Goal: Entertainment & Leisure: Browse casually

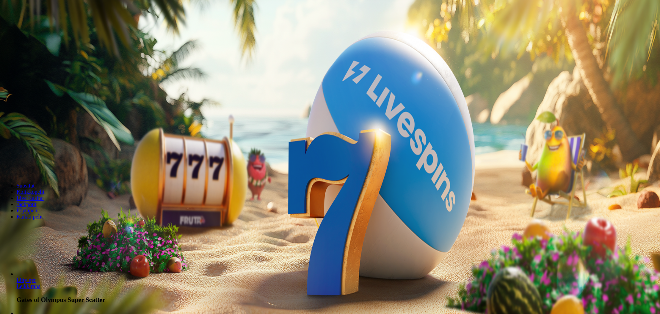
click at [59, 29] on button "Kirjaudu" at bounding box center [48, 24] width 22 height 7
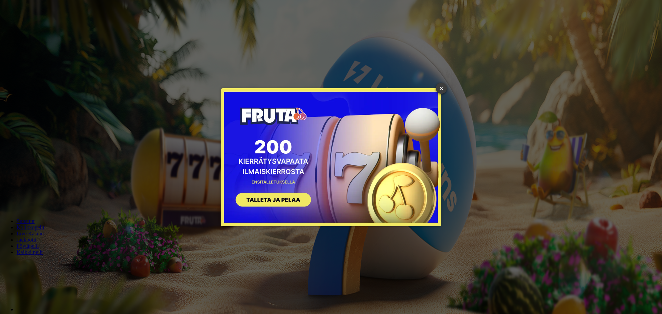
click at [446, 88] on link "×" at bounding box center [441, 88] width 11 height 11
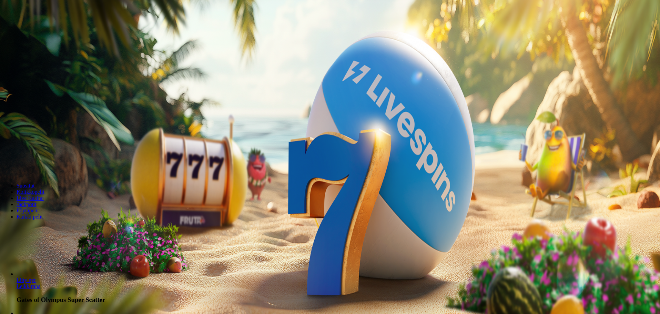
click at [6, 162] on span "minus icon" at bounding box center [6, 162] width 0 height 0
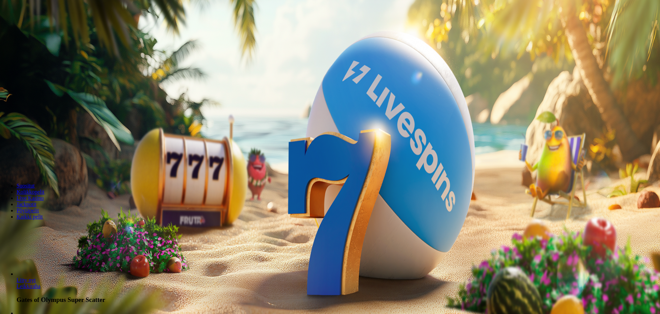
click at [6, 162] on span "minus icon" at bounding box center [6, 162] width 0 height 0
type input "**"
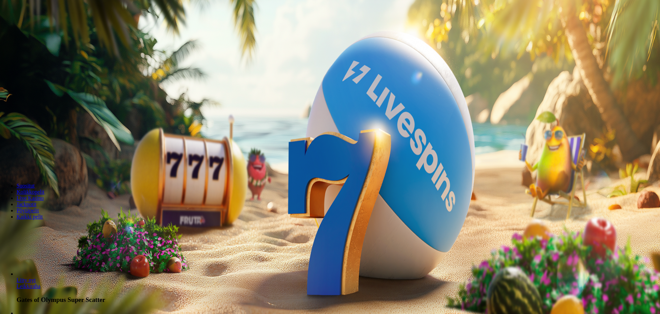
click at [39, 164] on button "Talleta ja pelaa" at bounding box center [21, 167] width 36 height 7
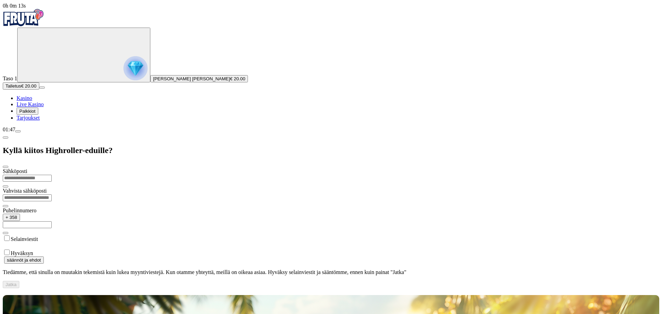
click at [52, 175] on input "email" at bounding box center [27, 178] width 49 height 7
drag, startPoint x: 159, startPoint y: 46, endPoint x: 53, endPoint y: 45, distance: 105.5
click at [53, 45] on div "**********" at bounding box center [331, 146] width 657 height 286
type input "**********"
click at [52, 194] on input "email" at bounding box center [27, 197] width 49 height 7
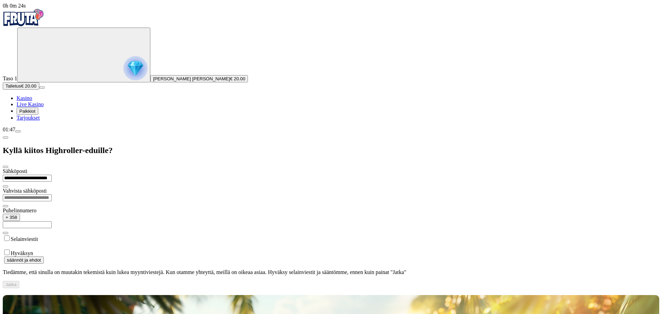
paste input "**********"
type input "**********"
click at [52, 221] on input "text" at bounding box center [27, 224] width 49 height 7
type input "*********"
click at [82, 249] on div "Hyväksyn" at bounding box center [331, 253] width 657 height 8
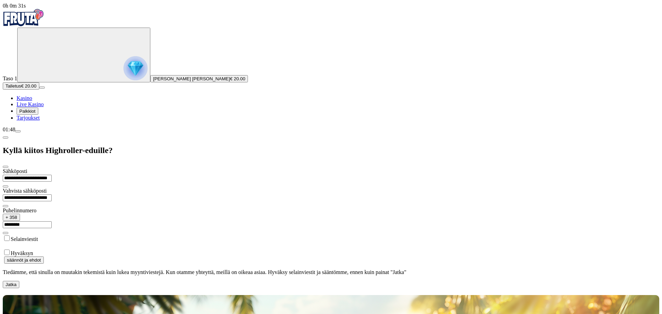
click at [19, 281] on button "Jatka" at bounding box center [11, 284] width 17 height 7
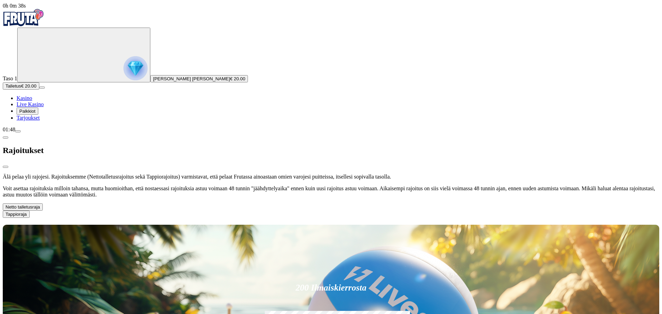
click at [43, 203] on button "Netto talletusraja" at bounding box center [23, 206] width 40 height 7
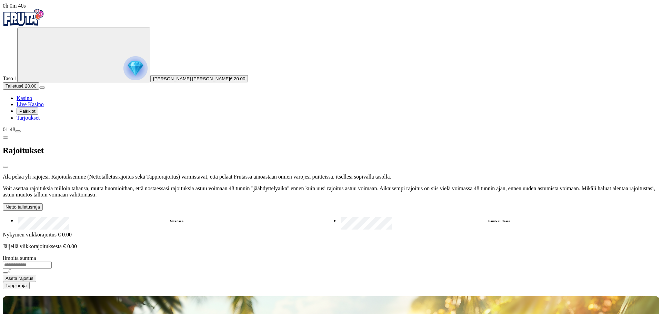
click at [339, 216] on label "Kuukaudessa" at bounding box center [499, 221] width 320 height 10
click at [52, 262] on input "number" at bounding box center [27, 265] width 49 height 7
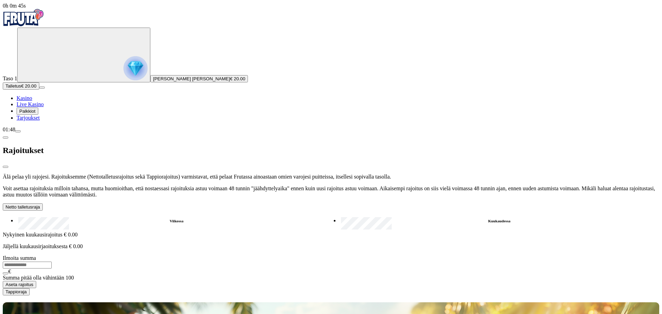
type input "*"
click at [128, 216] on label "Viikossa" at bounding box center [177, 221] width 320 height 10
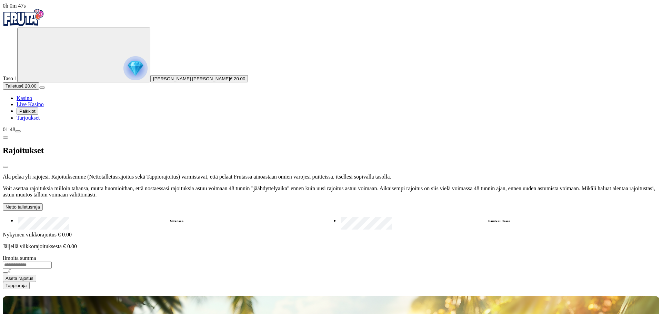
click at [52, 262] on input "number" at bounding box center [27, 265] width 49 height 7
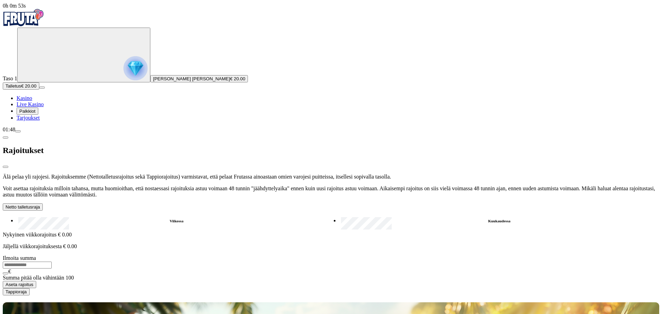
type input "*"
click at [339, 216] on label "Kuukaudessa" at bounding box center [499, 221] width 320 height 10
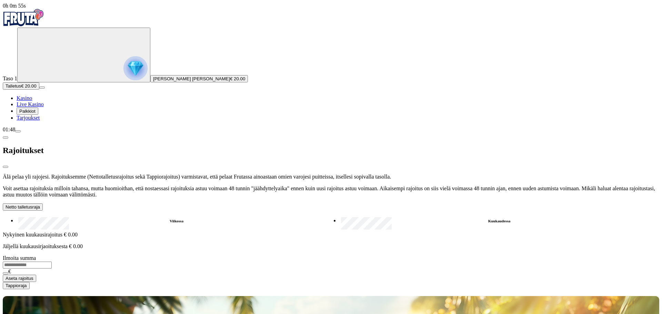
click at [52, 262] on input "number" at bounding box center [27, 265] width 49 height 7
type input "***"
click at [33, 276] on span "Aseta rajoitus" at bounding box center [20, 278] width 28 height 5
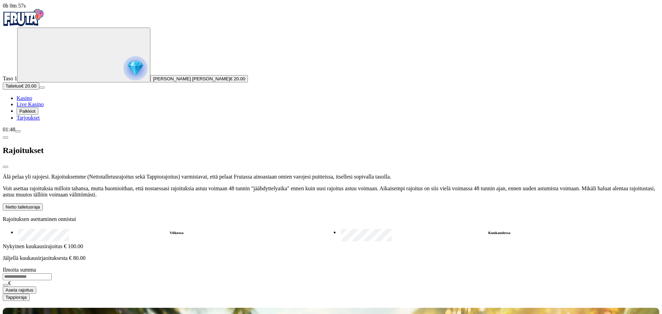
click at [30, 294] on button "Tappioraja" at bounding box center [16, 297] width 27 height 7
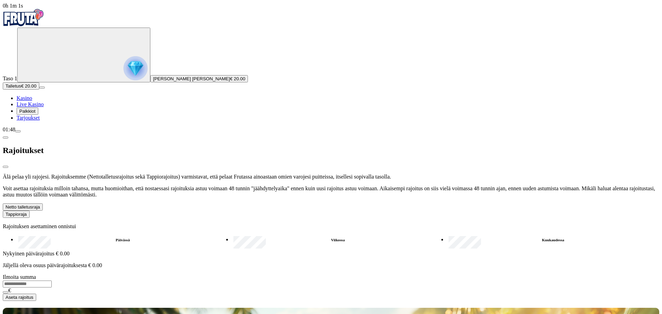
type input "*"
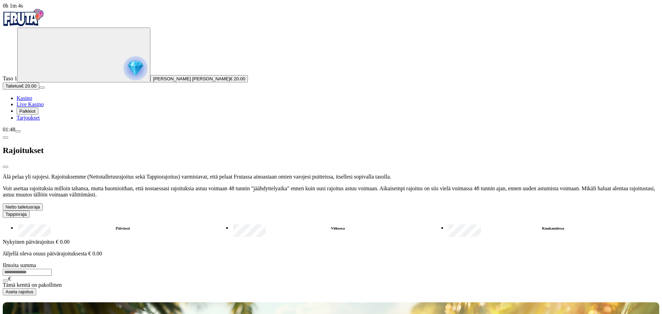
click at [30, 211] on button "Tappioraja" at bounding box center [16, 214] width 27 height 7
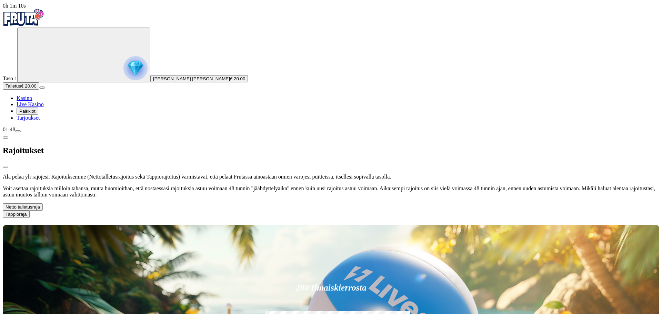
click at [6, 138] on span "chevron-left icon" at bounding box center [6, 138] width 0 height 0
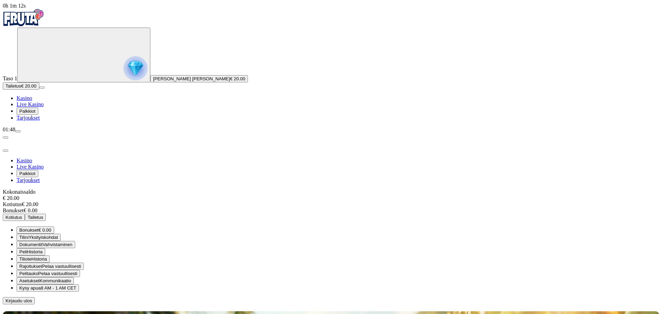
click at [39, 228] on span "Bonukset" at bounding box center [28, 230] width 19 height 5
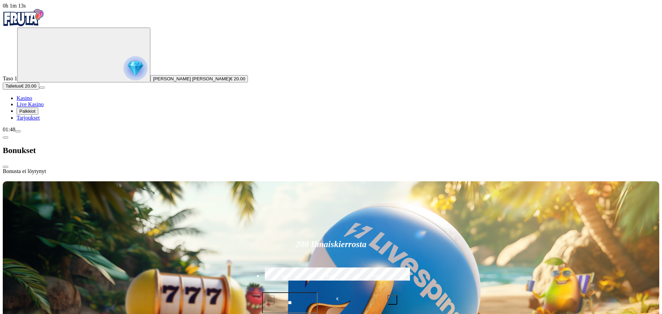
click at [6, 138] on span "chevron-left icon" at bounding box center [6, 138] width 0 height 0
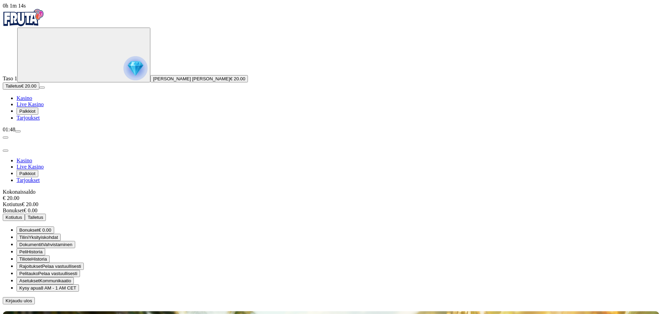
click at [51, 228] on span "€ 0.00" at bounding box center [45, 230] width 13 height 5
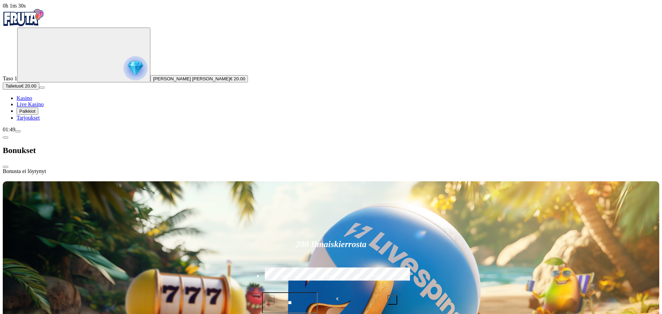
click at [6, 167] on span "close icon" at bounding box center [6, 167] width 0 height 0
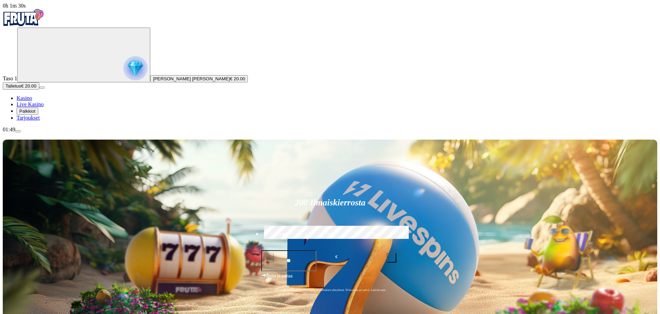
click at [38, 121] on span "Tarjoukset" at bounding box center [28, 118] width 23 height 6
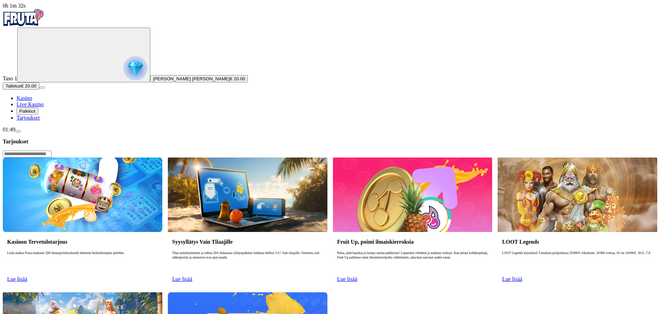
click at [27, 276] on link "Lue lisää" at bounding box center [17, 279] width 20 height 6
click at [27, 276] on span "Lue lisää" at bounding box center [17, 279] width 20 height 6
click at [162, 158] on img at bounding box center [83, 195] width 160 height 74
click at [148, 158] on img at bounding box center [83, 195] width 160 height 74
click at [27, 276] on span "Lue lisää" at bounding box center [17, 279] width 20 height 6
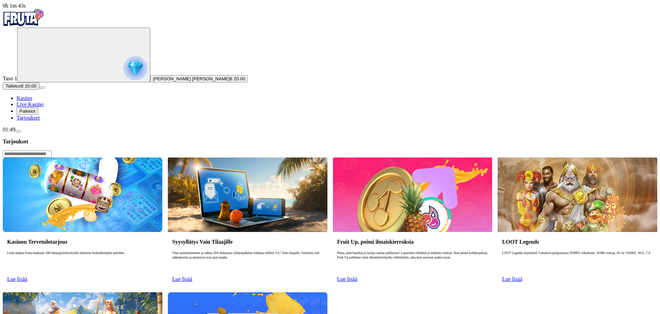
click at [483, 150] on div at bounding box center [330, 153] width 655 height 7
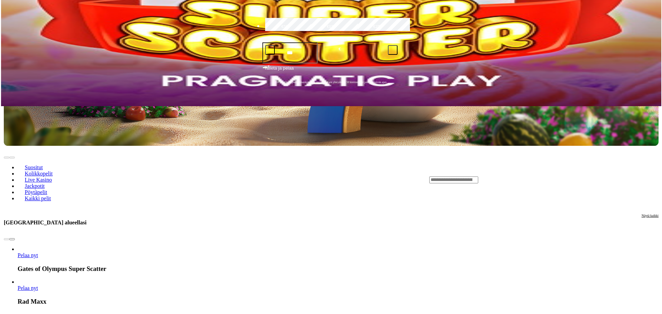
scroll to position [207, 0]
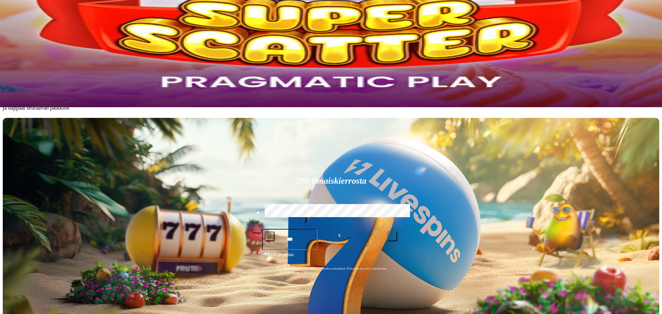
click at [33, 45] on button at bounding box center [31, 44] width 6 height 2
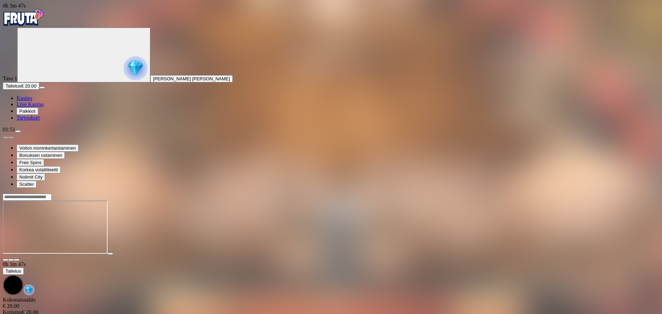
click at [6, 260] on span "close icon" at bounding box center [6, 260] width 0 height 0
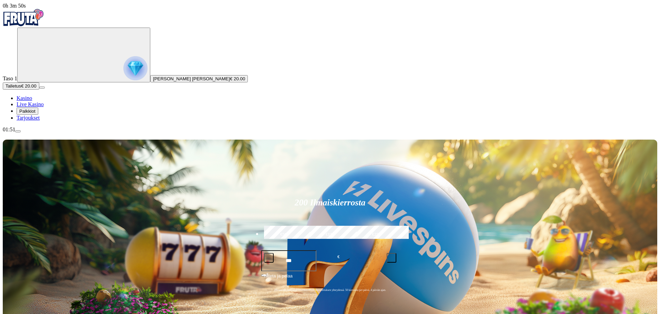
click at [36, 114] on span "Palkkiot" at bounding box center [27, 111] width 16 height 5
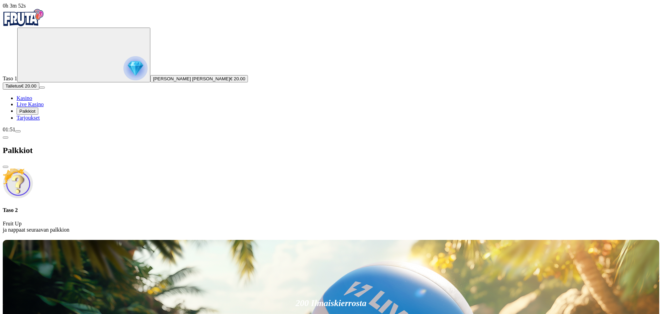
click at [127, 207] on h4 "Taso 2" at bounding box center [331, 210] width 657 height 6
click at [6, 138] on span "chevron-left icon" at bounding box center [6, 138] width 0 height 0
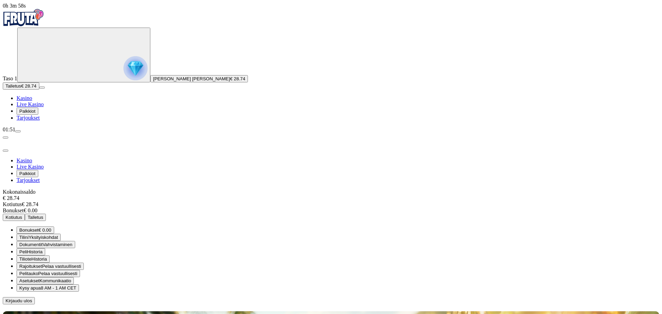
click at [33, 114] on span "Palkkiot" at bounding box center [27, 111] width 16 height 5
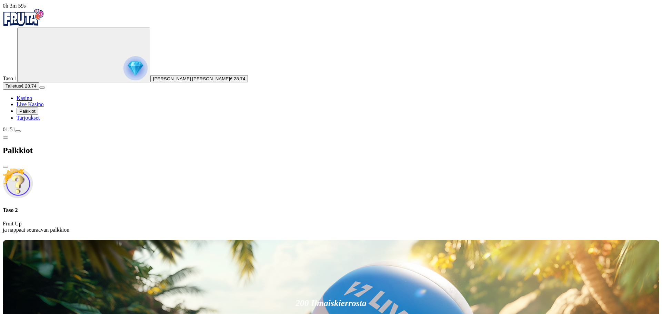
click at [40, 121] on span "Tarjoukset" at bounding box center [28, 118] width 23 height 6
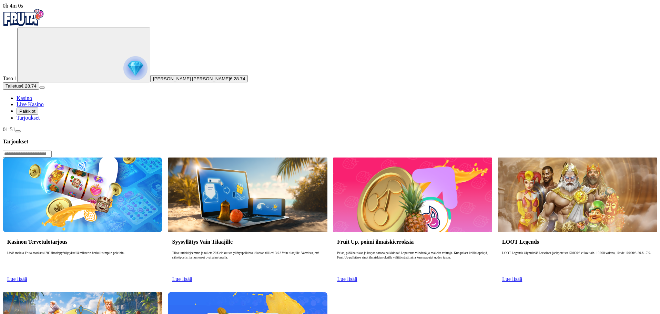
click at [27, 276] on span "Lue lisää" at bounding box center [17, 279] width 20 height 6
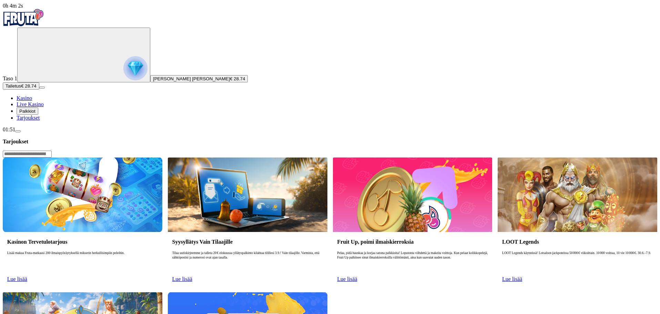
click at [27, 276] on span "Lue lisää" at bounding box center [17, 279] width 20 height 6
click at [192, 276] on link "Lue lisää" at bounding box center [182, 279] width 20 height 6
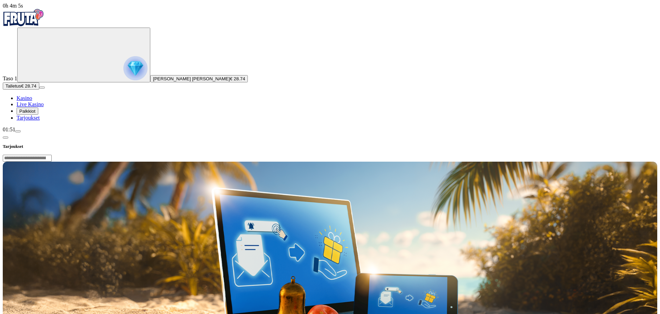
click at [6, 138] on span "chevron-left icon" at bounding box center [6, 138] width 0 height 0
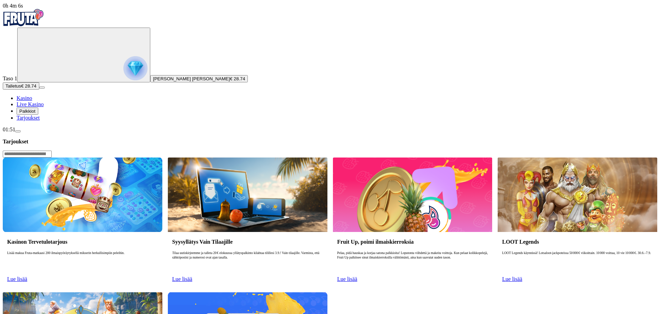
click at [27, 276] on link "Lue lisää" at bounding box center [17, 279] width 20 height 6
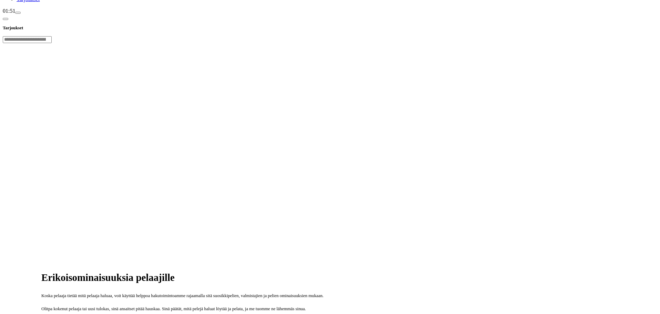
scroll to position [103, 0]
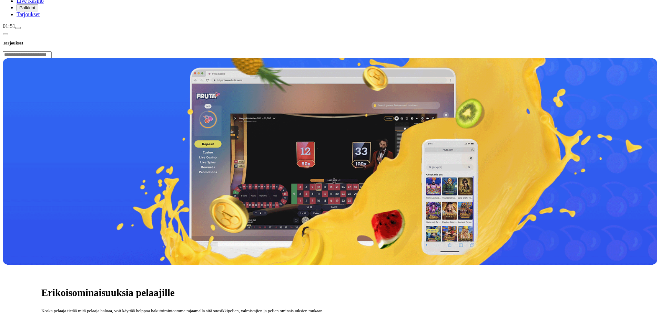
click at [6, 34] on span "chevron-left icon" at bounding box center [6, 34] width 0 height 0
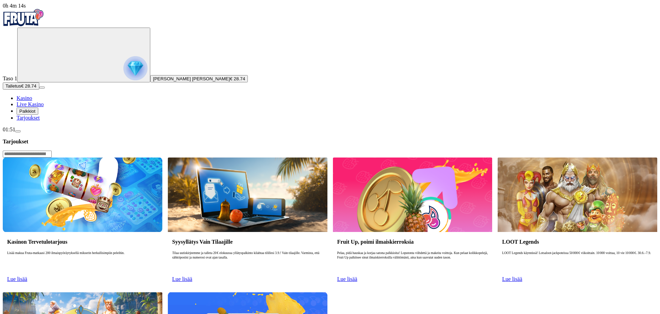
click at [27, 276] on link "Lue lisää" at bounding box center [17, 279] width 20 height 6
click at [32, 101] on span "Kasino" at bounding box center [25, 98] width 16 height 6
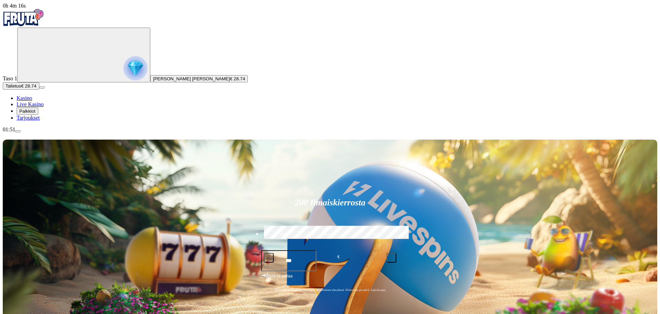
click at [36, 114] on span "Palkkiot" at bounding box center [27, 111] width 16 height 5
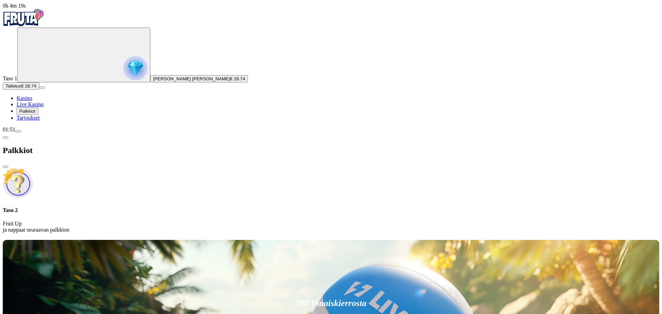
click at [6, 167] on span "close icon" at bounding box center [6, 167] width 0 height 0
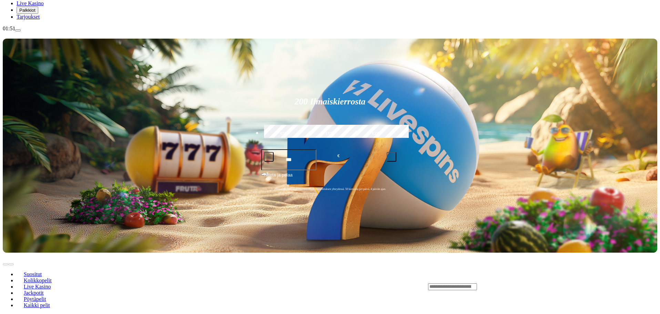
scroll to position [103, 0]
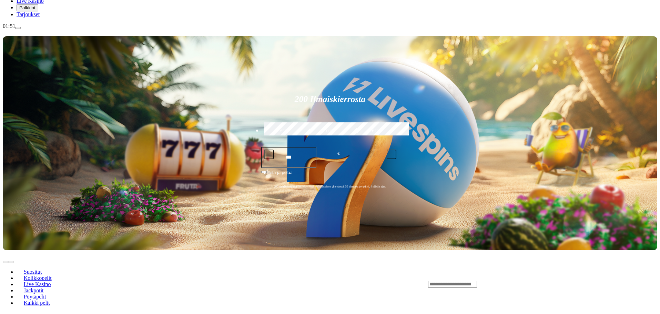
click at [59, 273] on link "Kolikkopelit" at bounding box center [38, 278] width 42 height 10
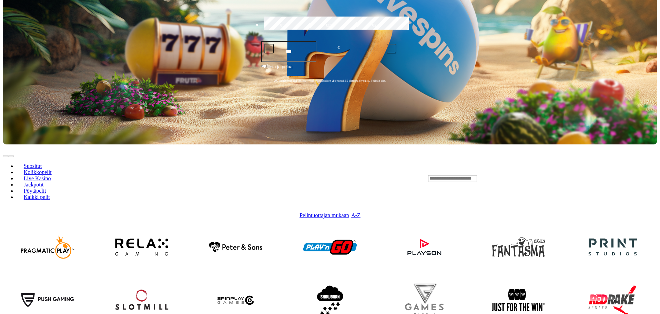
scroll to position [207, 0]
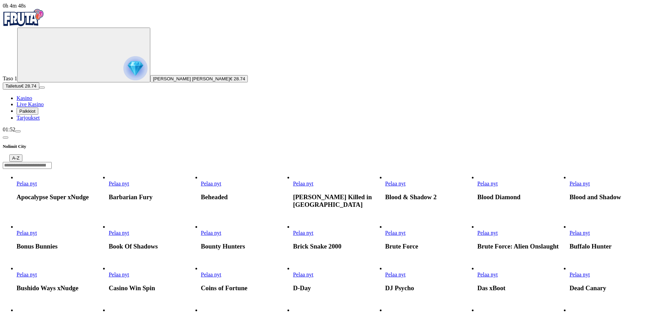
click at [37, 181] on span "Pelaa nyt" at bounding box center [27, 184] width 20 height 6
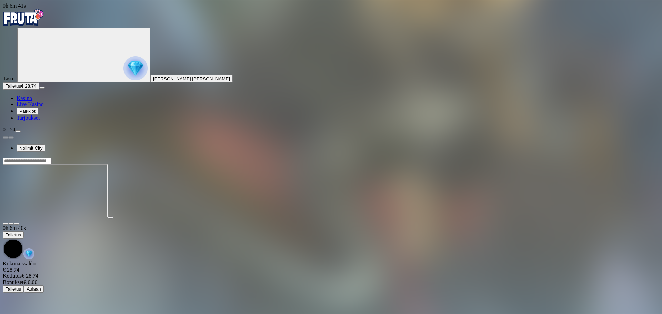
click at [6, 224] on span "close icon" at bounding box center [6, 224] width 0 height 0
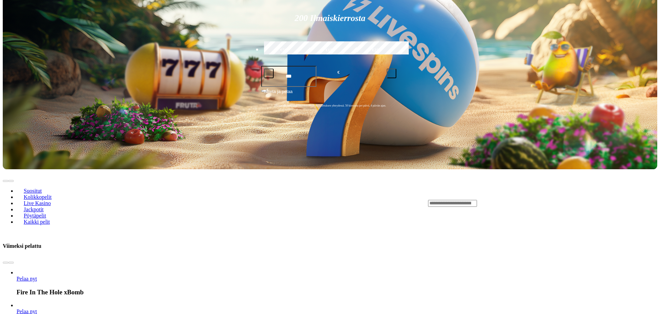
scroll to position [69, 0]
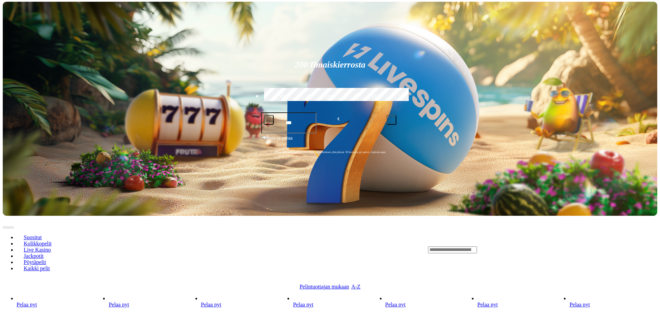
click at [349, 284] on span "Pelintuottajan mukaan" at bounding box center [325, 287] width 50 height 6
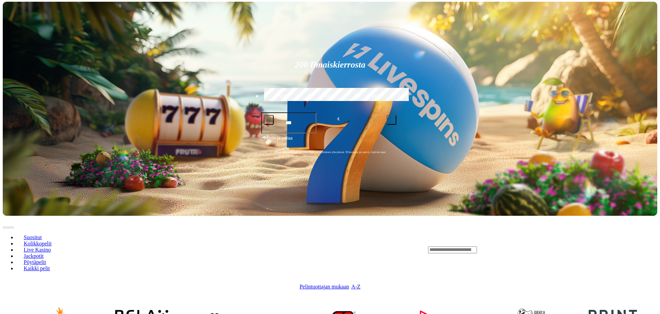
scroll to position [241, 0]
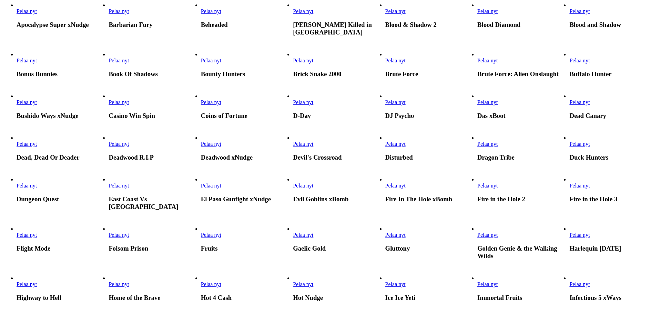
scroll to position [276, 0]
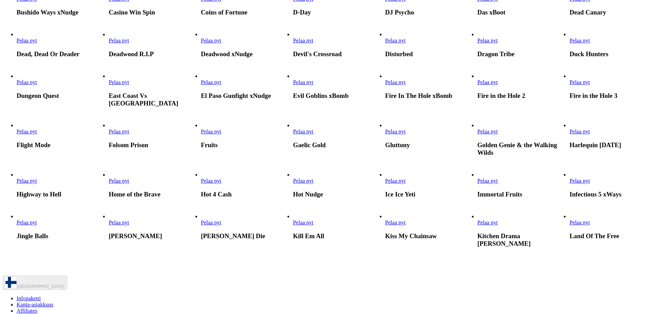
click at [293, 44] on link "Devil's Crossroad" at bounding box center [293, 44] width 0 height 0
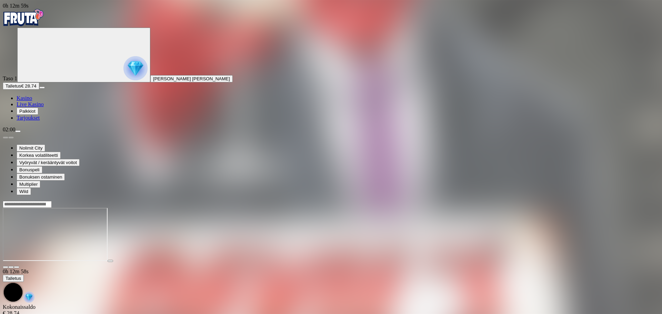
click at [36, 114] on span "Palkkiot" at bounding box center [27, 111] width 16 height 5
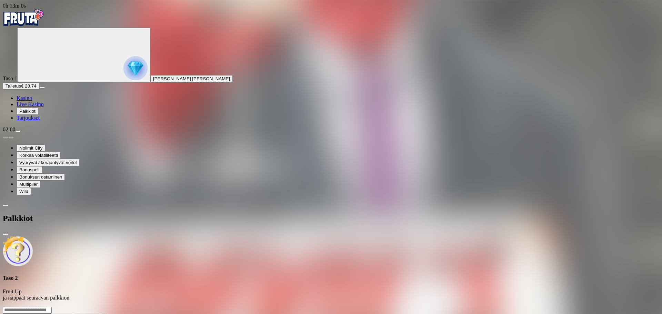
click at [6, 235] on span "close icon" at bounding box center [6, 235] width 0 height 0
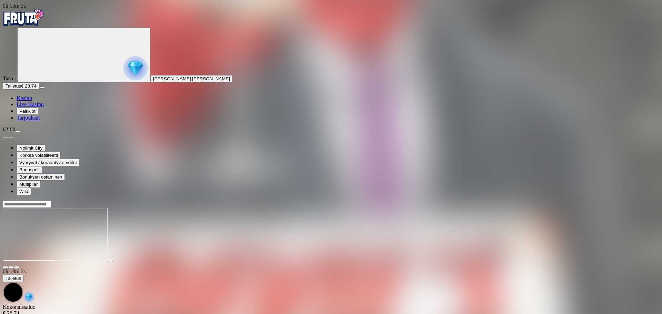
click at [188, 201] on header at bounding box center [331, 204] width 657 height 7
